Goal: Task Accomplishment & Management: Manage account settings

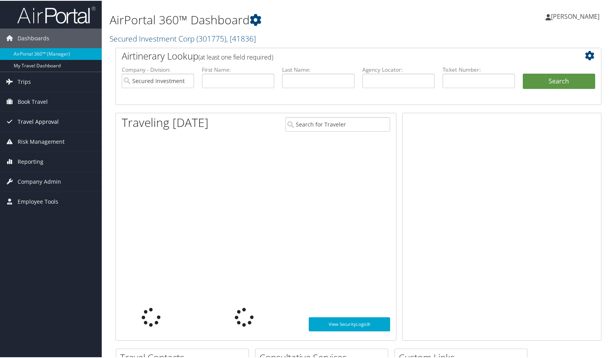
click at [31, 125] on span "Travel Approval" at bounding box center [38, 121] width 41 height 20
type input "mrudd@securedinvestmentcorp.com"
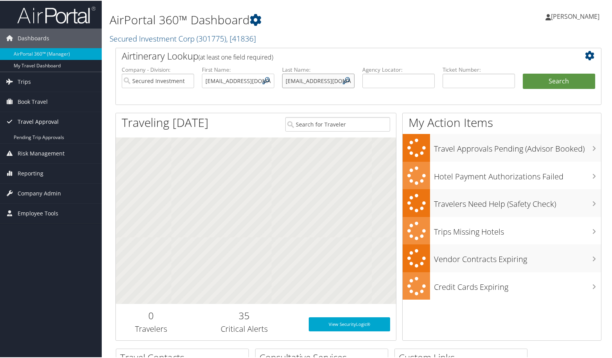
scroll to position [0, 30]
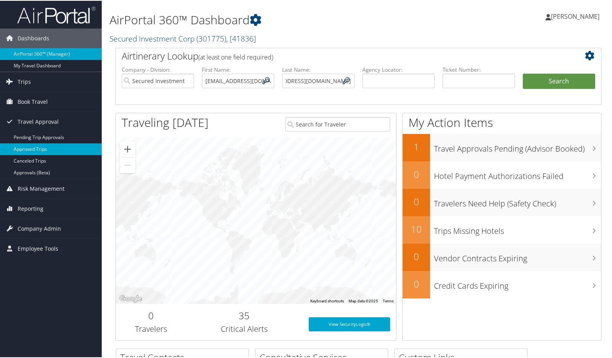
click at [35, 147] on link "Approved Trips" at bounding box center [51, 149] width 102 height 12
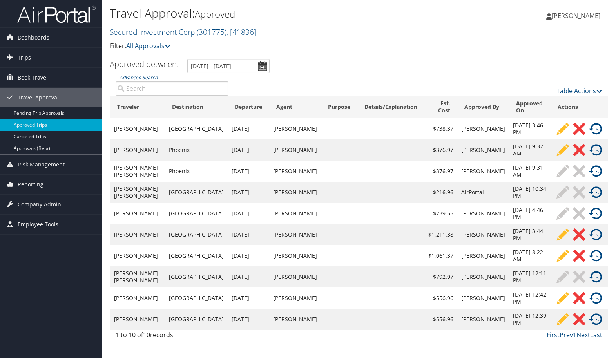
click at [416, 131] on td at bounding box center [390, 128] width 67 height 21
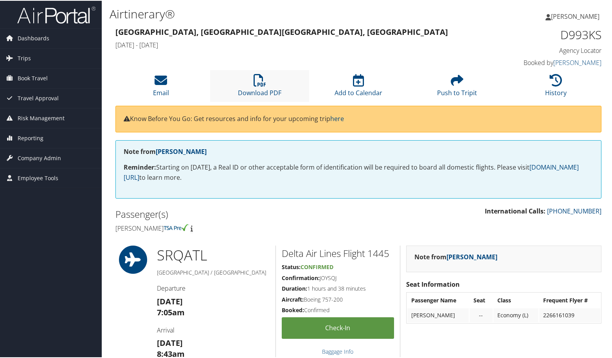
click at [267, 86] on li "Download PDF" at bounding box center [259, 85] width 99 height 32
